Goal: Transaction & Acquisition: Obtain resource

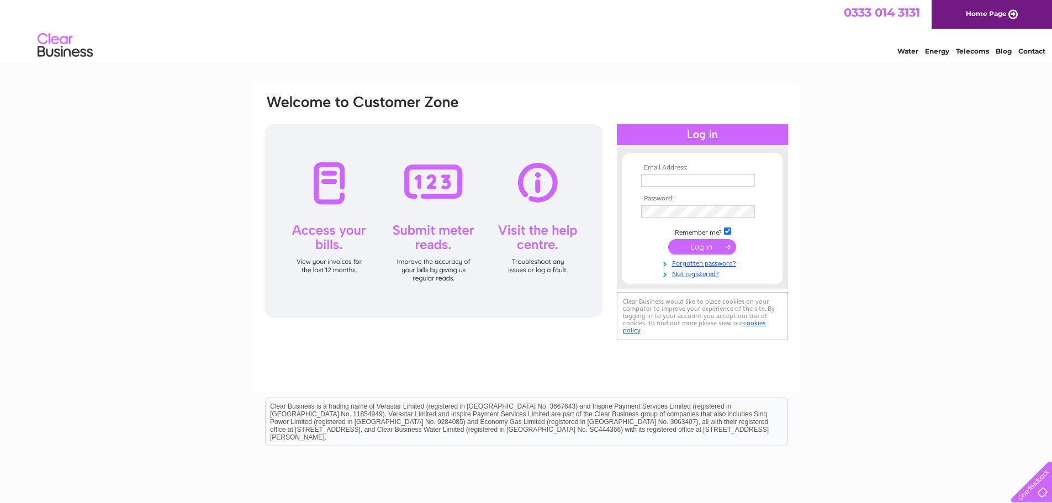
type input "lcooper@brightwillis.co.uk"
click at [707, 247] on input "submit" at bounding box center [702, 246] width 68 height 15
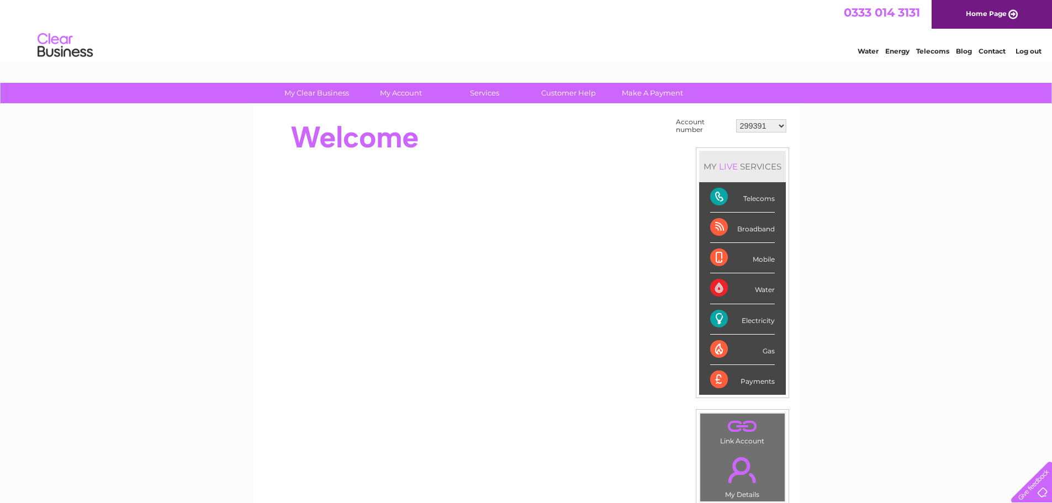
click at [783, 126] on select "299391 299395 318977 378624 382461 412768 414717 415955 415972 415978 416484 41…" at bounding box center [761, 125] width 50 height 13
select select "417426"
click at [736, 119] on select "299391 299395 318977 378624 382461 412768 414717 415955 415972 415978 416484 41…" at bounding box center [761, 125] width 50 height 13
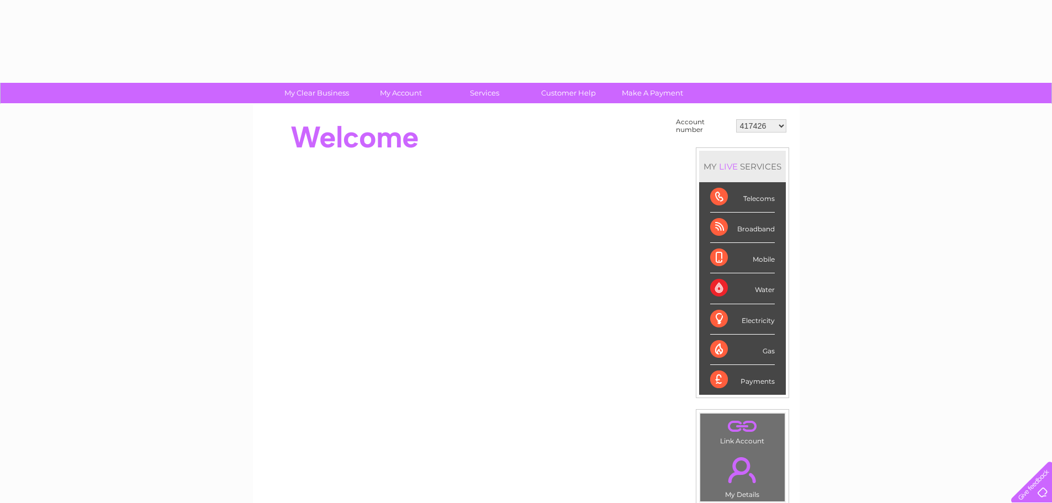
click at [402, 108] on div "Account number 299391 299395 318977 378624 382461 412768 414717 415955 415972 4…" at bounding box center [526, 310] width 547 height 412
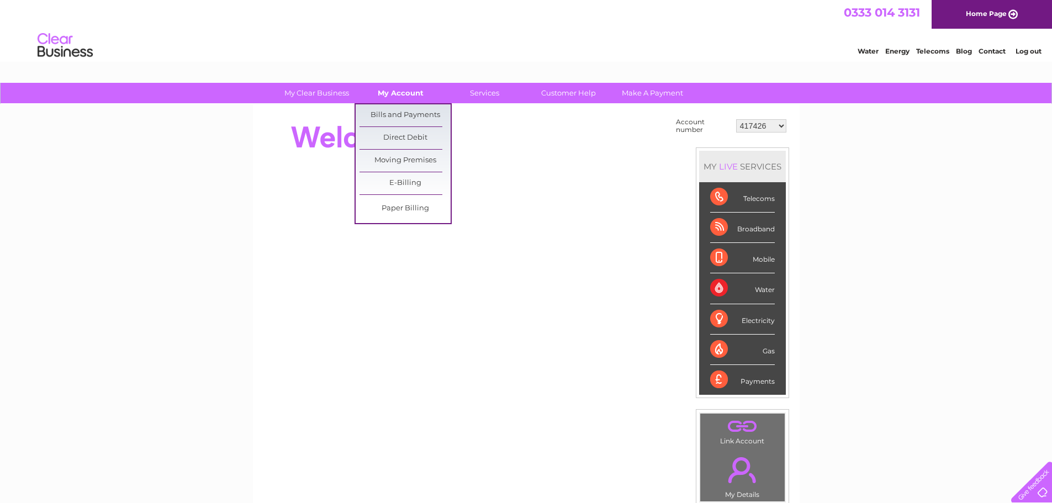
click at [405, 91] on link "My Account" at bounding box center [400, 93] width 91 height 20
click at [418, 114] on link "Bills and Payments" at bounding box center [404, 115] width 91 height 22
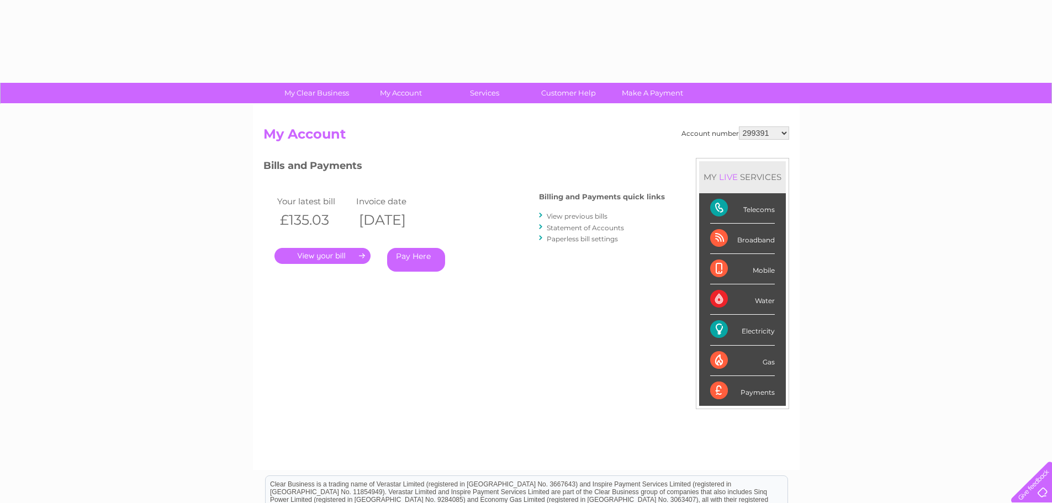
click at [786, 130] on select "299391 299395 318977 378624 382461 412768 414717 415955 415972 415978 416484 41…" at bounding box center [764, 132] width 50 height 13
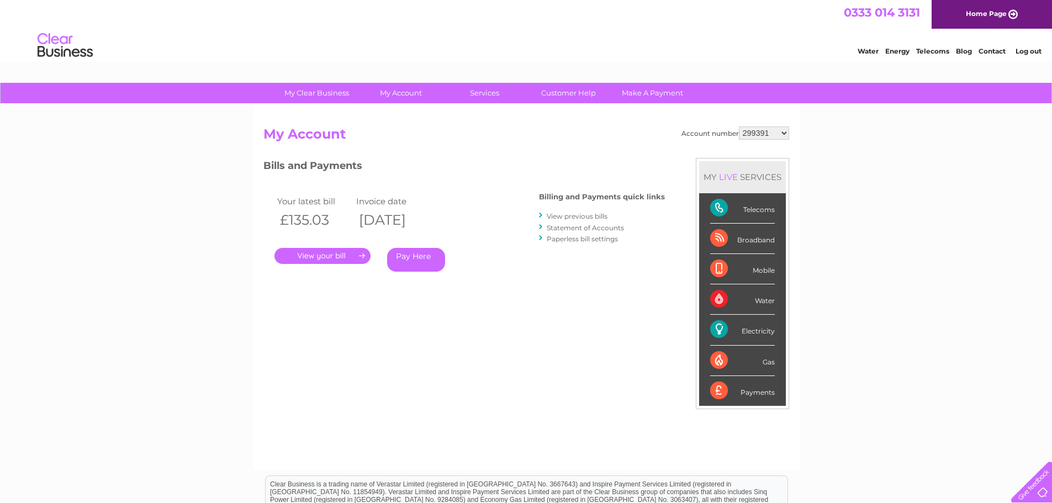
select select "417426"
click at [739, 126] on select "299391 299395 318977 378624 382461 412768 414717 415955 415972 415978 416484 41…" at bounding box center [764, 132] width 50 height 13
click at [585, 216] on link "View previous bills" at bounding box center [577, 216] width 61 height 8
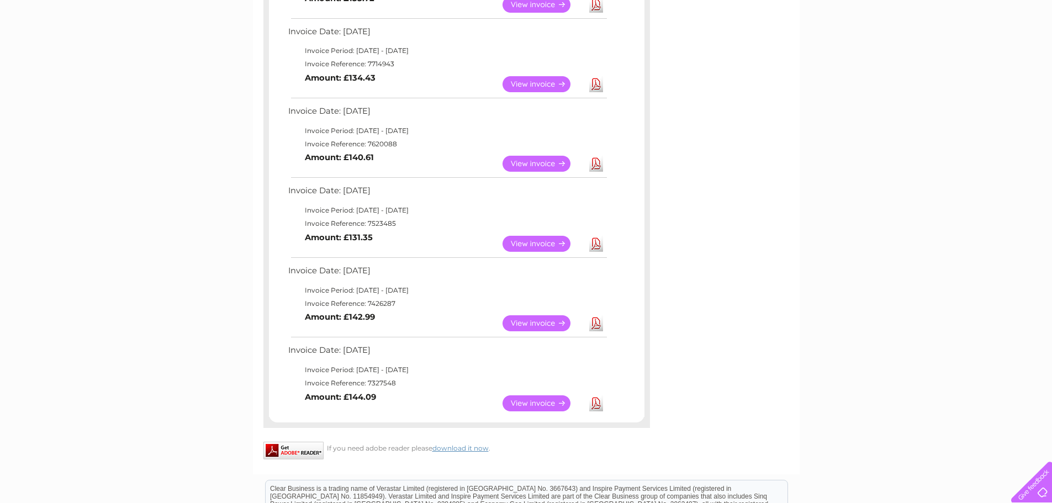
scroll to position [442, 0]
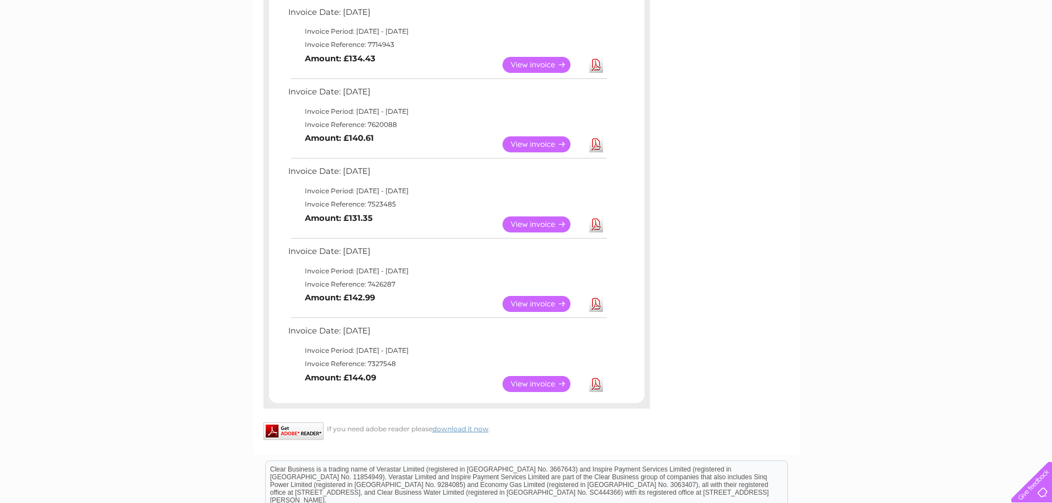
click at [549, 225] on link "View" at bounding box center [542, 224] width 81 height 16
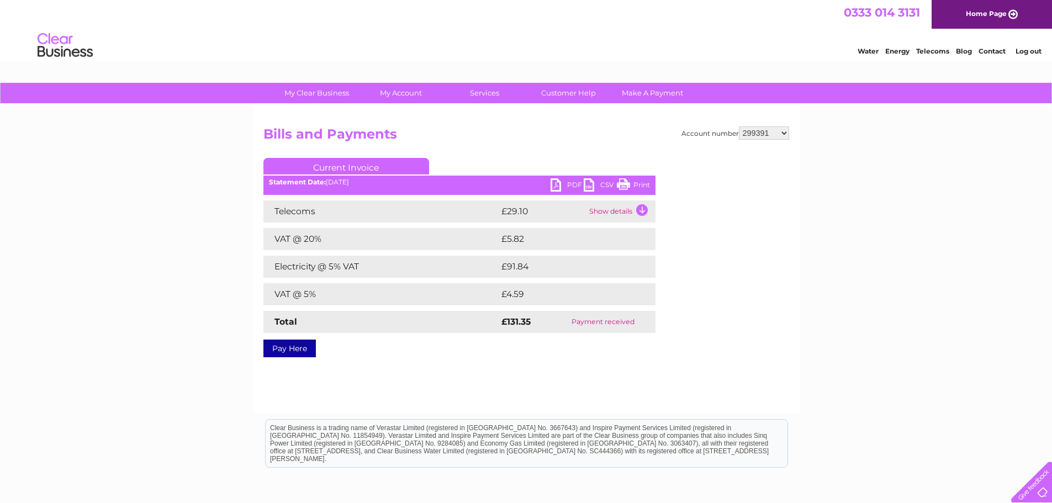
click at [783, 132] on select "299391 299395 318977 378624 382461 412768 414717 415955 415972 415978 416484 41…" at bounding box center [764, 132] width 50 height 13
select select "417426"
click at [739, 126] on select "299391 299395 318977 378624 382461 412768 414717 415955 415972 415978 416484 41…" at bounding box center [764, 132] width 50 height 13
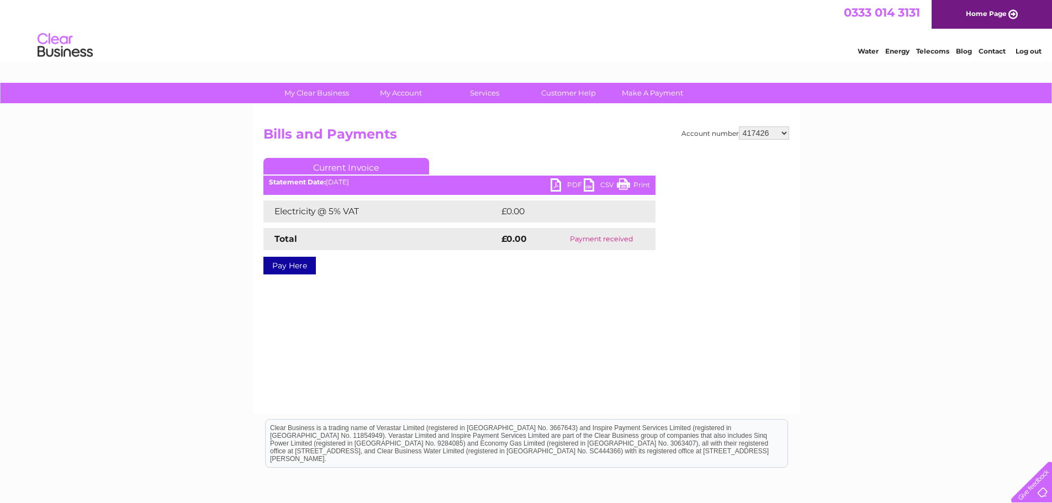
click at [553, 188] on link "PDF" at bounding box center [566, 186] width 33 height 16
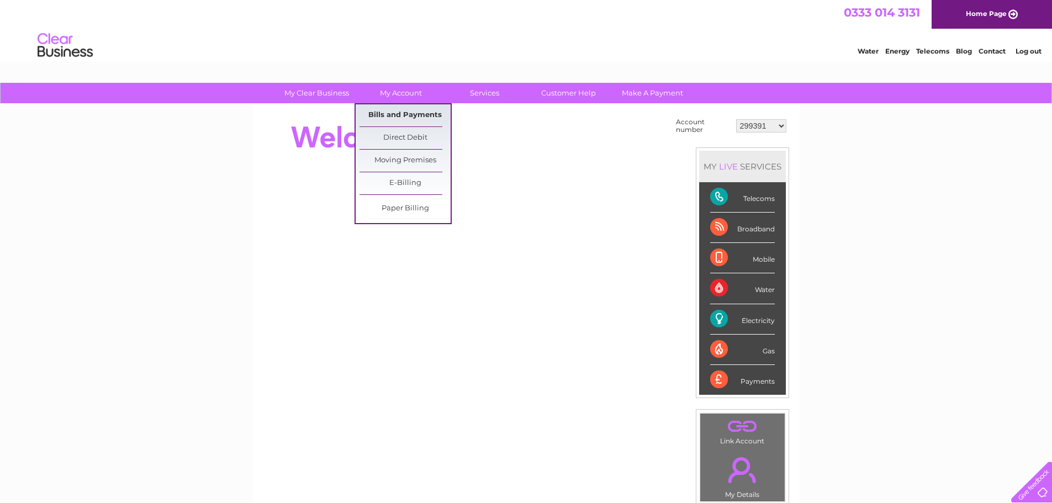
click at [421, 113] on link "Bills and Payments" at bounding box center [404, 115] width 91 height 22
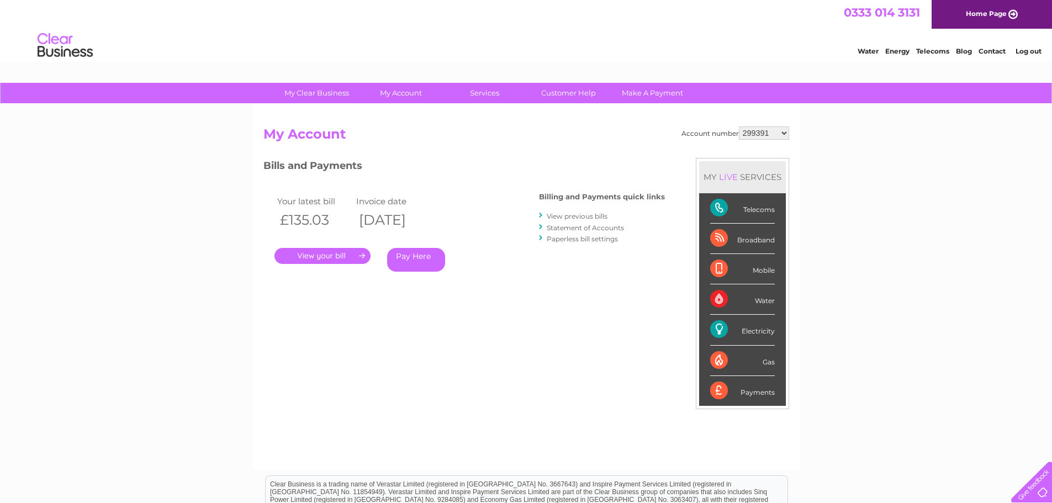
click at [582, 216] on link "View previous bills" at bounding box center [577, 216] width 61 height 8
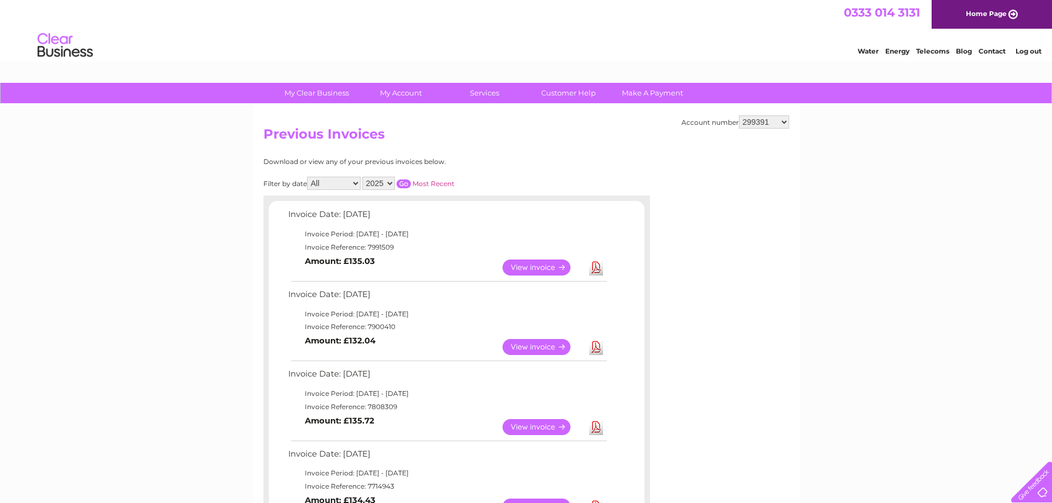
click at [782, 122] on select "299391 299395 318977 378624 382461 412768 414717 415955 415972 415978 416484 41…" at bounding box center [764, 121] width 50 height 13
select select "417426"
click at [739, 115] on select "299391 299395 318977 378624 382461 412768 414717 415955 415972 415978 416484 41…" at bounding box center [764, 121] width 50 height 13
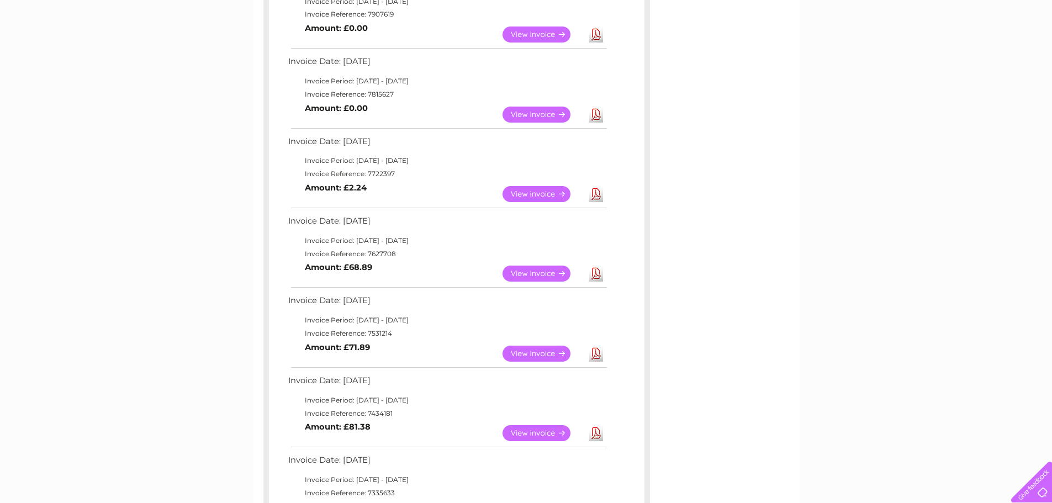
scroll to position [331, 0]
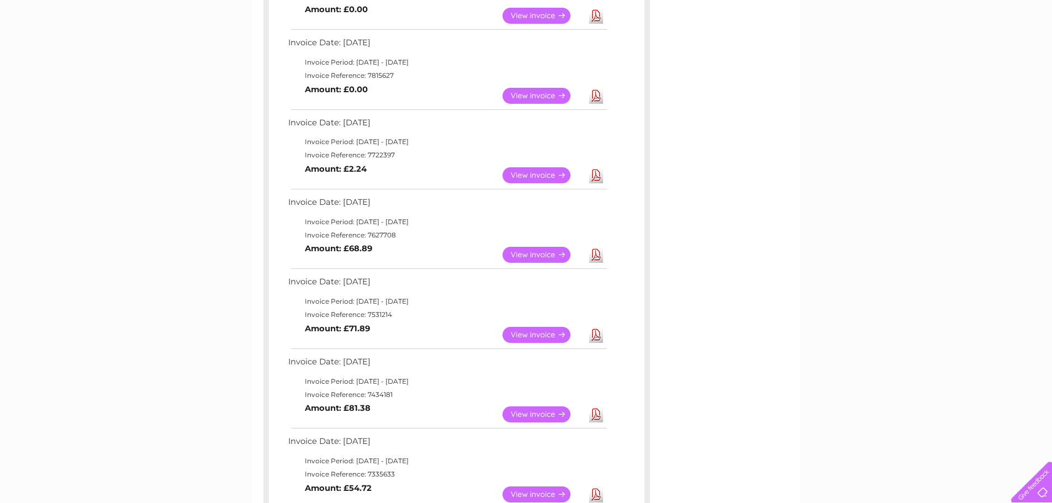
click at [546, 337] on link "View" at bounding box center [542, 335] width 81 height 16
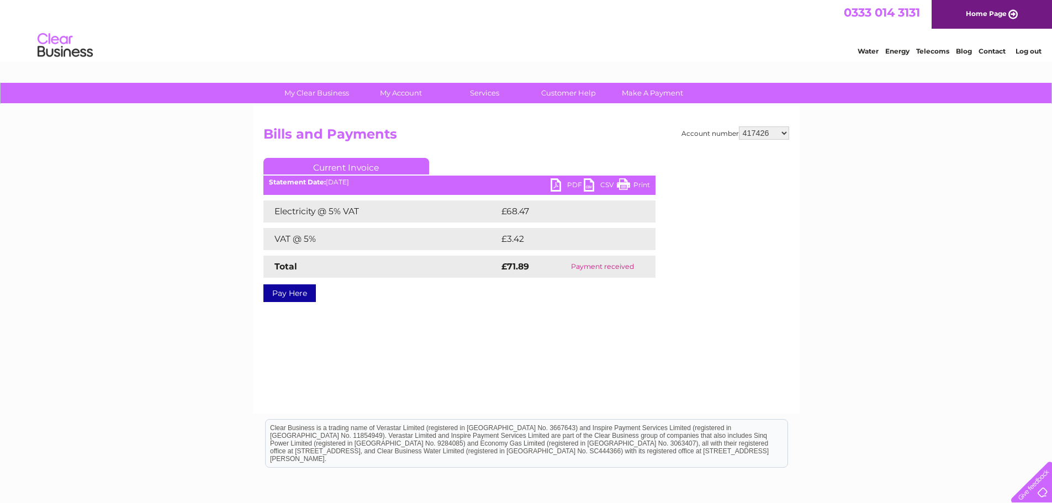
click at [554, 184] on link "PDF" at bounding box center [566, 186] width 33 height 16
